Goal: Check status: Check status

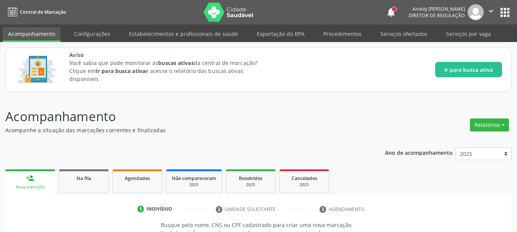
scroll to position [118, 0]
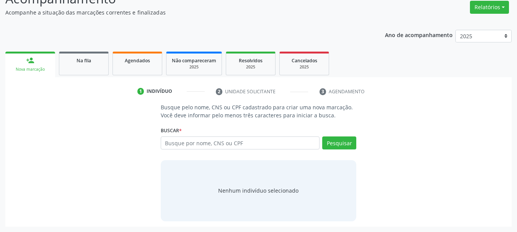
click at [133, 54] on link "Agendados" at bounding box center [137, 64] width 50 height 24
select select "8"
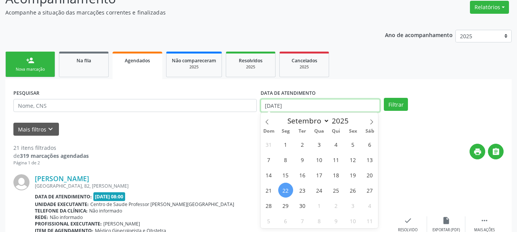
click at [329, 104] on input "[DATE]" at bounding box center [320, 105] width 120 height 13
click at [339, 192] on span "25" at bounding box center [335, 190] width 15 height 15
type input "[DATE]"
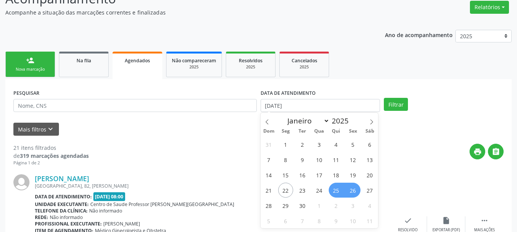
click at [352, 192] on span "26" at bounding box center [352, 190] width 15 height 15
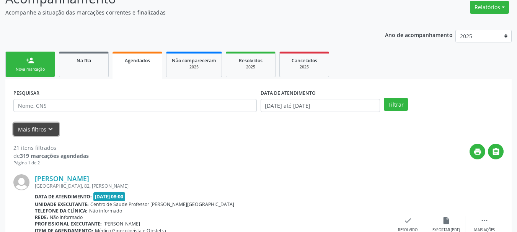
click at [49, 135] on button "Mais filtros keyboard_arrow_down" at bounding box center [35, 129] width 45 height 13
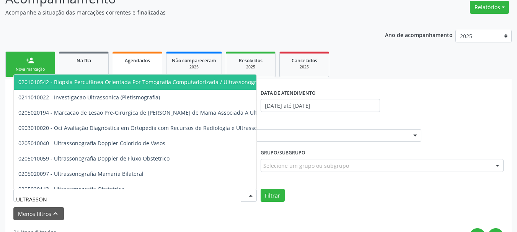
type input "ULTRASSONO"
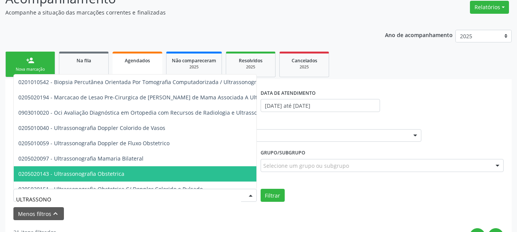
click at [70, 179] on span "0205020143 - Ultrassonografia Obstetrica" at bounding box center [185, 173] width 342 height 15
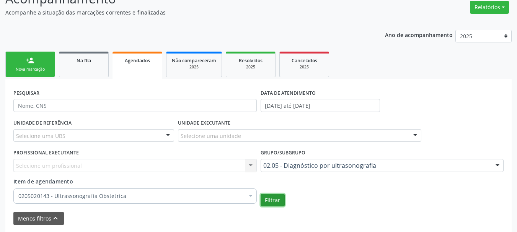
click at [266, 201] on button "Filtrar" at bounding box center [272, 200] width 24 height 13
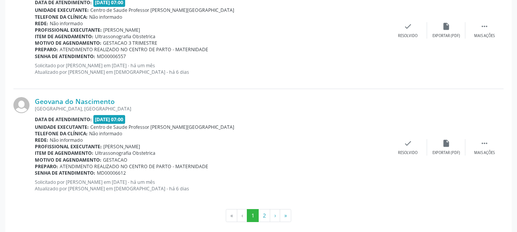
scroll to position [1928, 0]
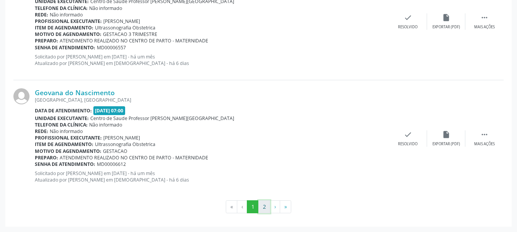
click at [262, 211] on button "2" at bounding box center [264, 206] width 12 height 13
click at [255, 205] on button "1" at bounding box center [253, 206] width 12 height 13
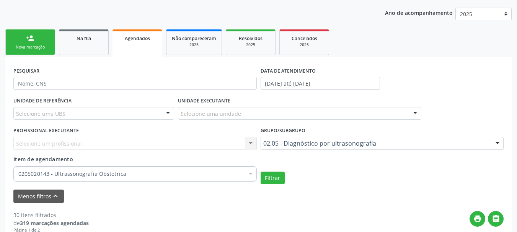
scroll to position [125, 0]
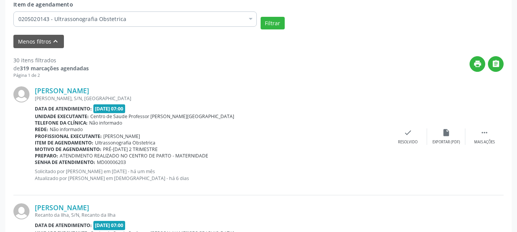
scroll to position [302, 0]
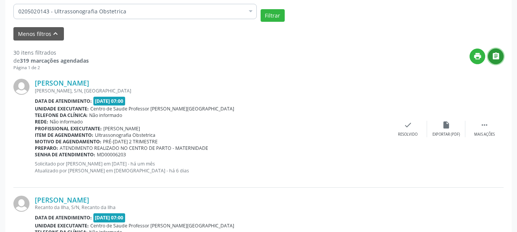
click at [497, 59] on icon "" at bounding box center [495, 56] width 8 height 8
